Goal: Find specific page/section: Find specific page/section

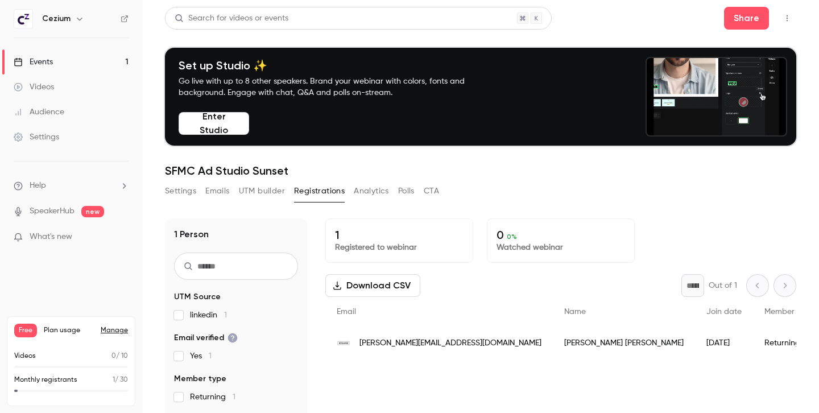
click at [270, 194] on button "UTM builder" at bounding box center [262, 191] width 46 height 18
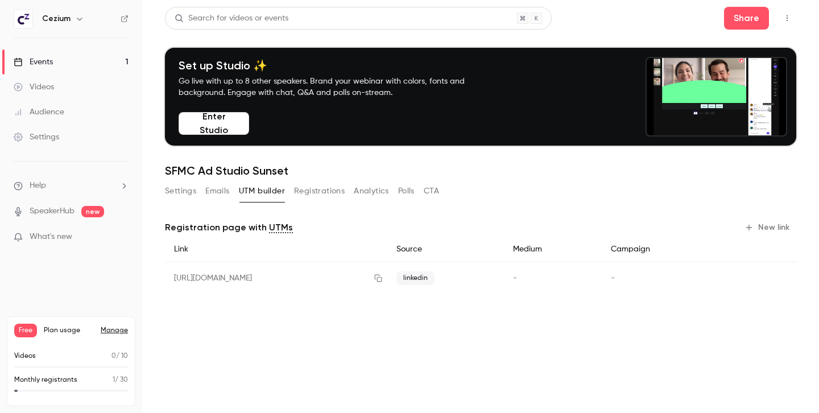
click at [353, 192] on div "Settings Emails UTM builder Registrations Analytics Polls CTA" at bounding box center [302, 191] width 274 height 18
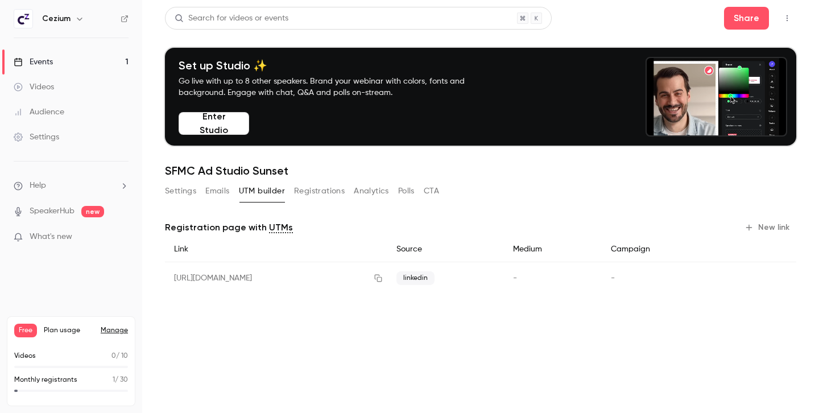
click at [375, 191] on button "Analytics" at bounding box center [371, 191] width 35 height 18
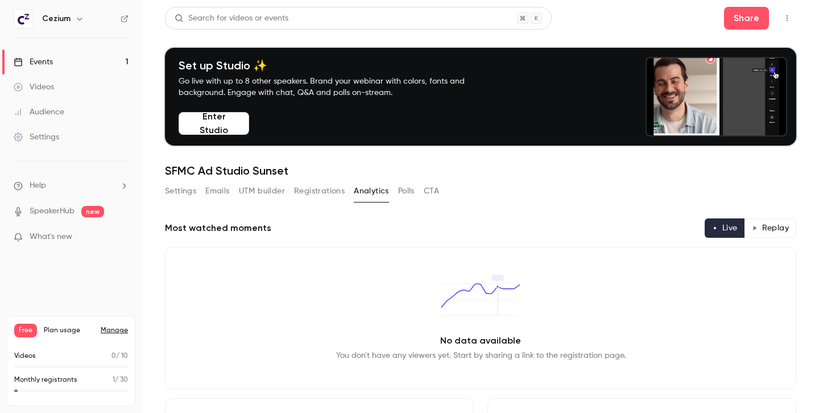
click at [328, 193] on button "Registrations" at bounding box center [319, 191] width 51 height 18
